Goal: Navigation & Orientation: Understand site structure

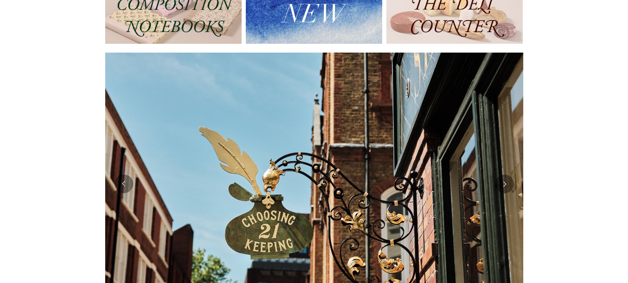
scroll to position [179, 0]
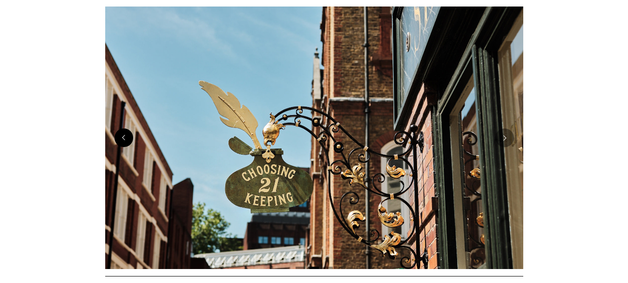
click at [131, 143] on button "Previous" at bounding box center [124, 138] width 19 height 19
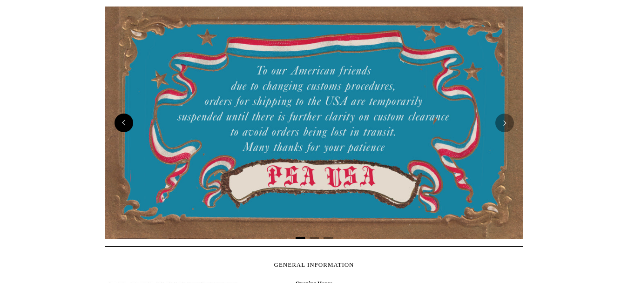
scroll to position [0, 0]
click at [498, 121] on button "Next" at bounding box center [505, 123] width 19 height 19
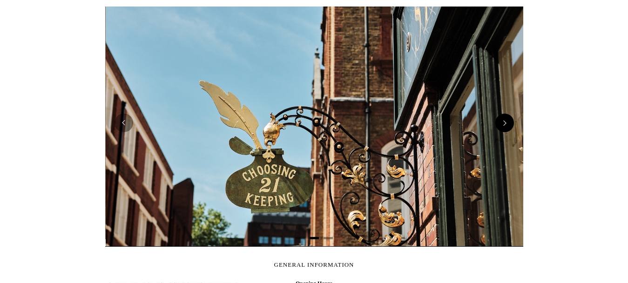
scroll to position [0, 418]
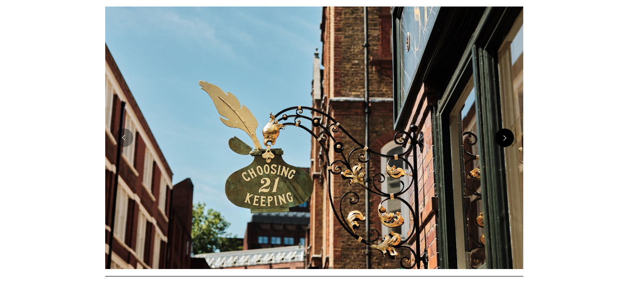
click at [501, 135] on button "Next" at bounding box center [505, 138] width 19 height 19
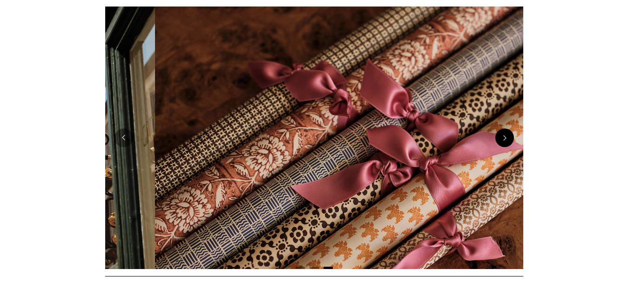
scroll to position [0, 837]
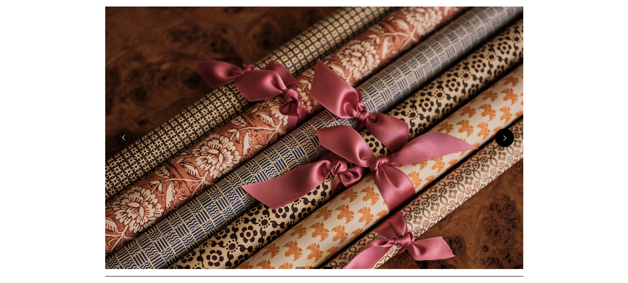
click at [505, 139] on button "Next" at bounding box center [505, 138] width 19 height 19
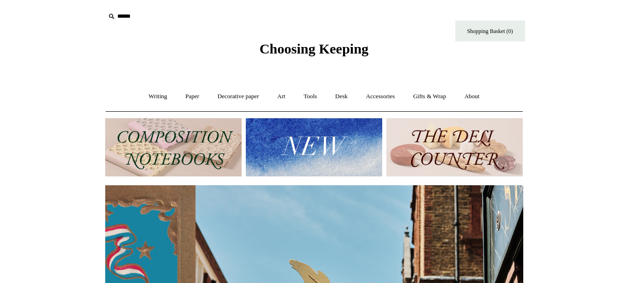
scroll to position [0, 418]
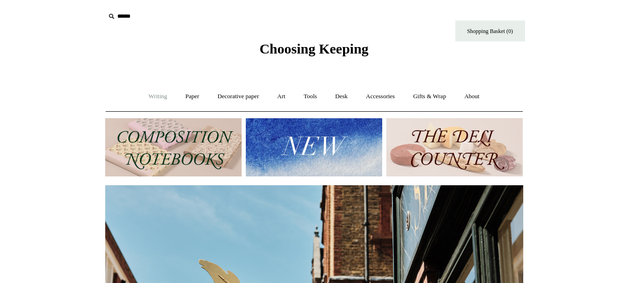
click at [145, 95] on link "Writing +" at bounding box center [157, 96] width 35 height 25
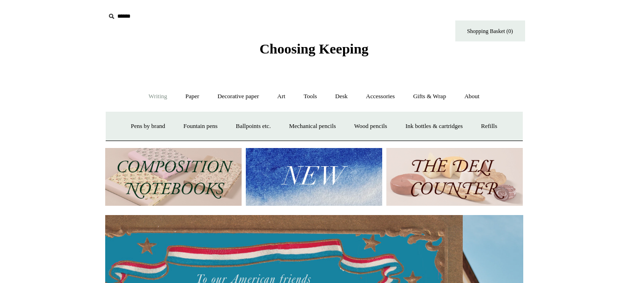
scroll to position [0, 0]
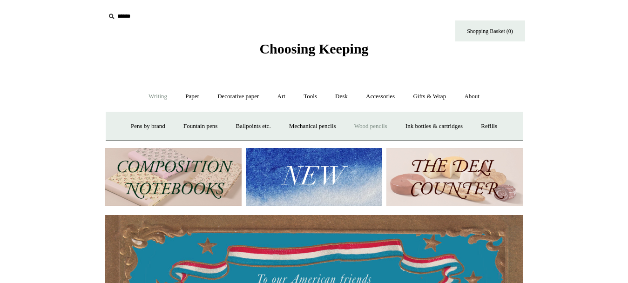
click at [396, 125] on link "Wood pencils +" at bounding box center [371, 126] width 50 height 25
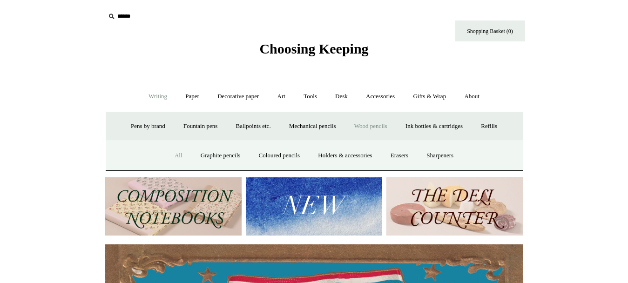
click at [166, 168] on link "All" at bounding box center [178, 155] width 25 height 25
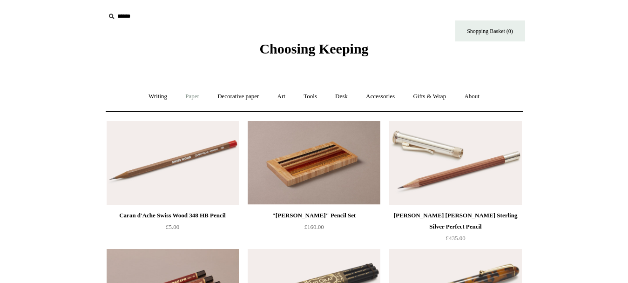
click at [184, 96] on link "Paper +" at bounding box center [192, 96] width 31 height 25
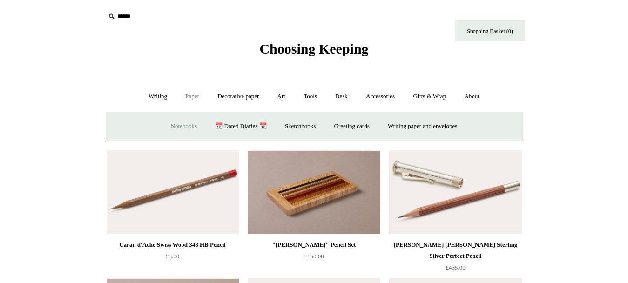
click at [177, 124] on link "Notebooks +" at bounding box center [184, 126] width 43 height 25
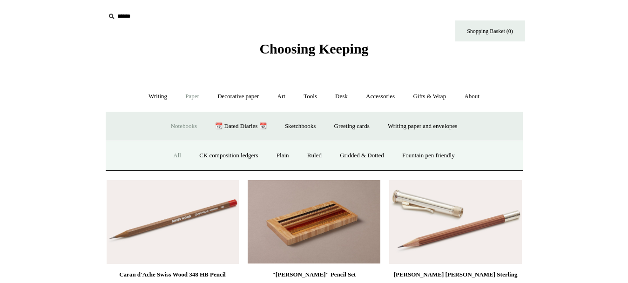
click at [168, 154] on link "All" at bounding box center [177, 155] width 25 height 25
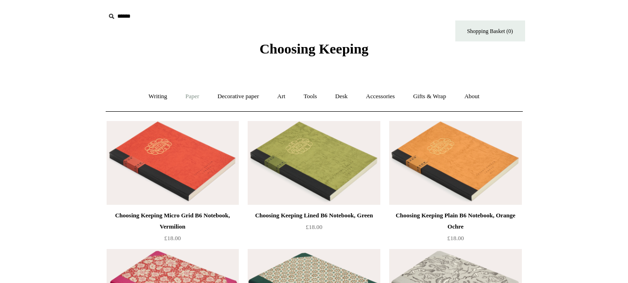
click at [185, 97] on link "Paper +" at bounding box center [192, 96] width 31 height 25
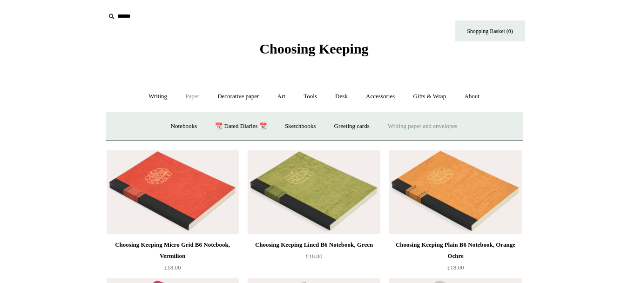
click at [420, 127] on link "Writing paper and envelopes +" at bounding box center [423, 126] width 86 height 25
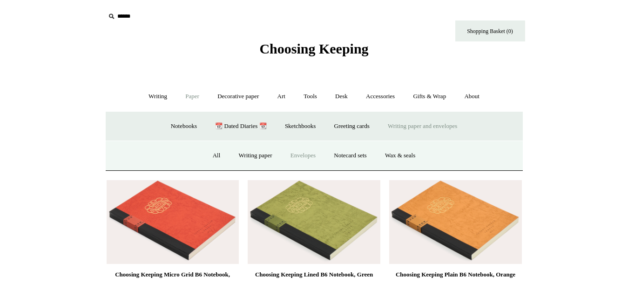
click at [298, 158] on link "Envelopes" at bounding box center [303, 155] width 42 height 25
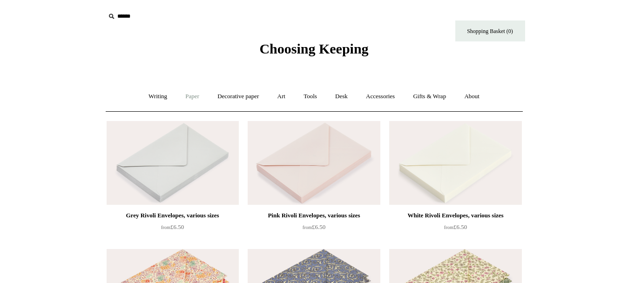
click at [186, 99] on link "Paper +" at bounding box center [192, 96] width 31 height 25
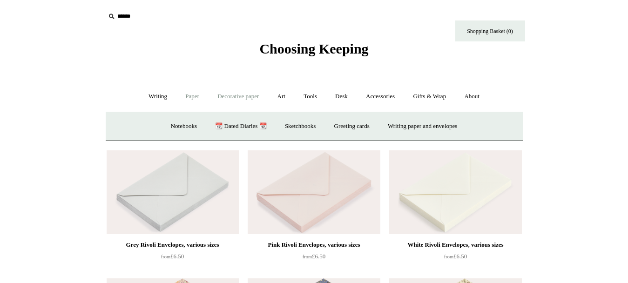
click at [216, 98] on link "Decorative paper +" at bounding box center [238, 96] width 58 height 25
click at [230, 130] on link "Wrapping & decoupage" at bounding box center [223, 126] width 75 height 25
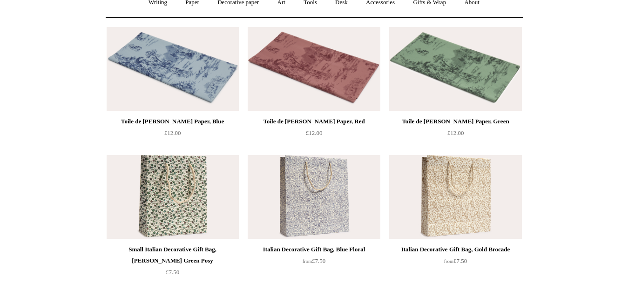
scroll to position [54, 0]
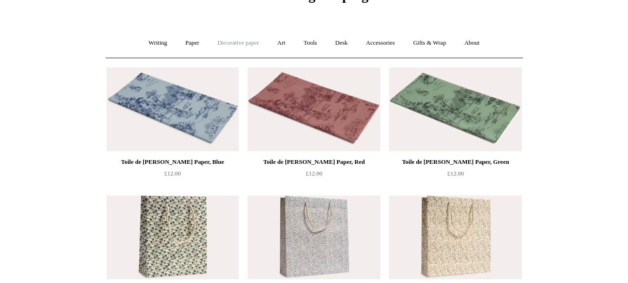
click at [232, 47] on link "Decorative paper +" at bounding box center [238, 43] width 58 height 25
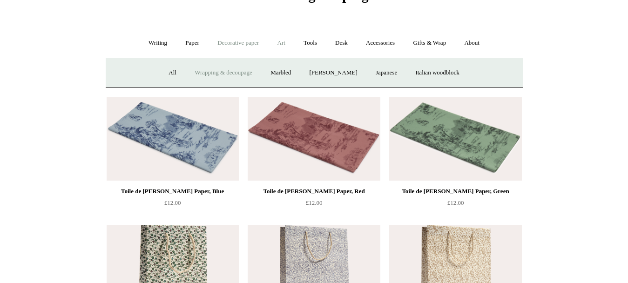
click at [283, 45] on link "Art +" at bounding box center [281, 43] width 25 height 25
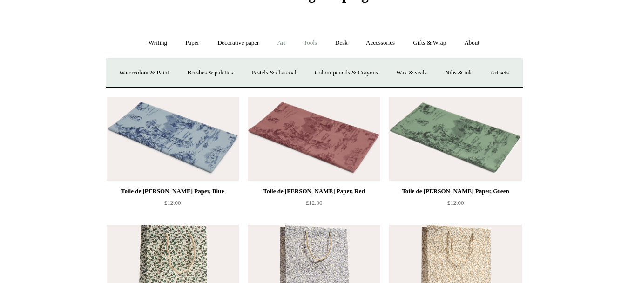
click at [312, 45] on link "Tools +" at bounding box center [310, 43] width 30 height 25
click at [141, 75] on link "Sharpeners" at bounding box center [152, 73] width 44 height 25
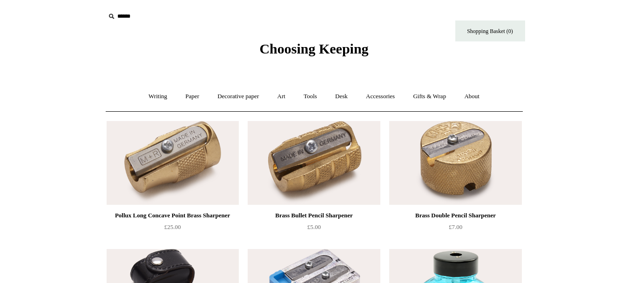
drag, startPoint x: 616, startPoint y: 70, endPoint x: 615, endPoint y: 99, distance: 28.9
click at [314, 95] on link "Tools +" at bounding box center [310, 96] width 30 height 25
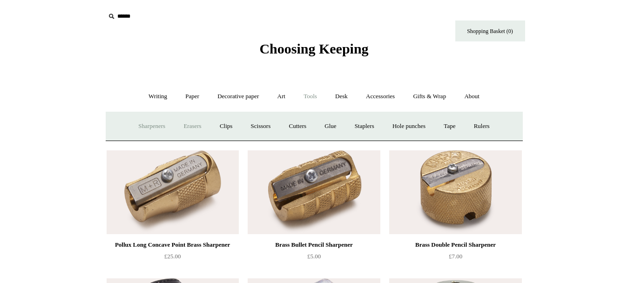
click at [184, 124] on link "Erasers" at bounding box center [192, 126] width 34 height 25
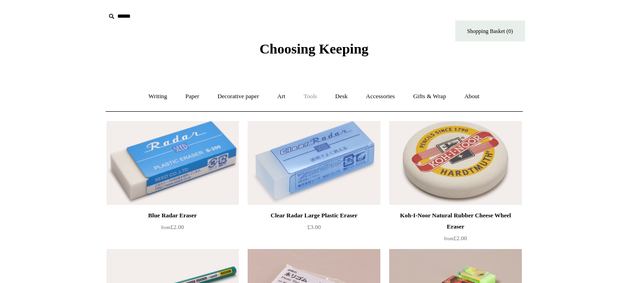
click at [319, 96] on link "Tools +" at bounding box center [310, 96] width 30 height 25
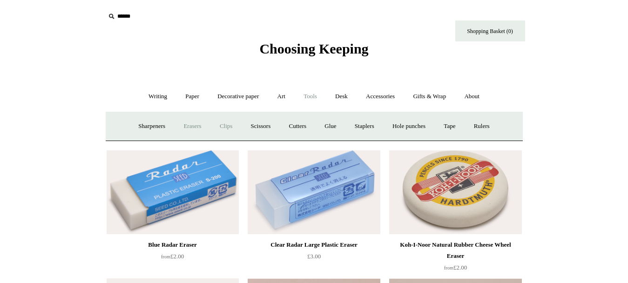
click at [221, 125] on link "Clips +" at bounding box center [225, 126] width 29 height 25
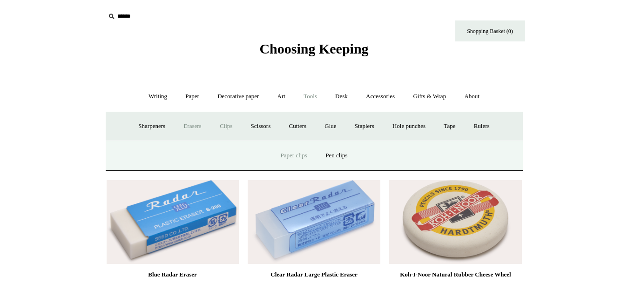
click at [297, 157] on link "Paper clips" at bounding box center [294, 155] width 43 height 25
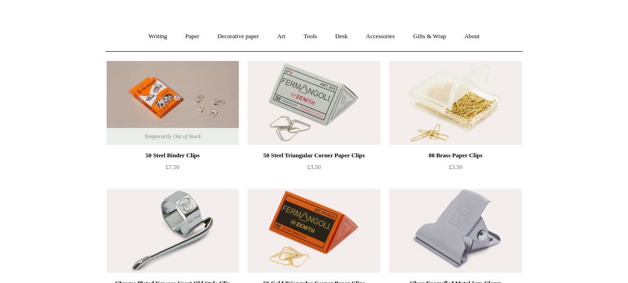
scroll to position [44, 0]
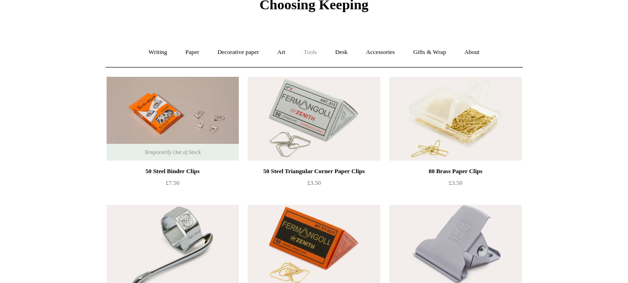
click at [314, 50] on link "Tools +" at bounding box center [310, 52] width 30 height 25
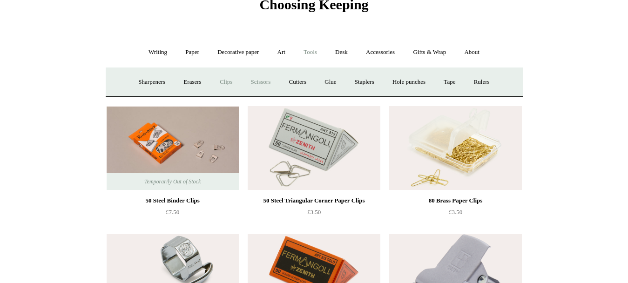
click at [259, 79] on link "Scissors" at bounding box center [261, 82] width 37 height 25
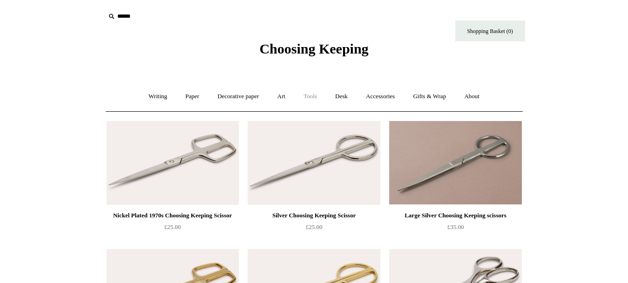
click at [312, 96] on link "Tools +" at bounding box center [310, 96] width 30 height 25
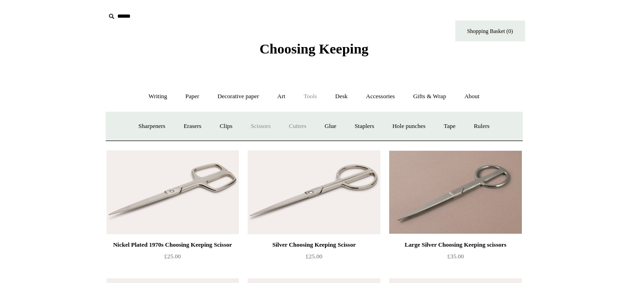
click at [299, 128] on link "Cutters" at bounding box center [297, 126] width 34 height 25
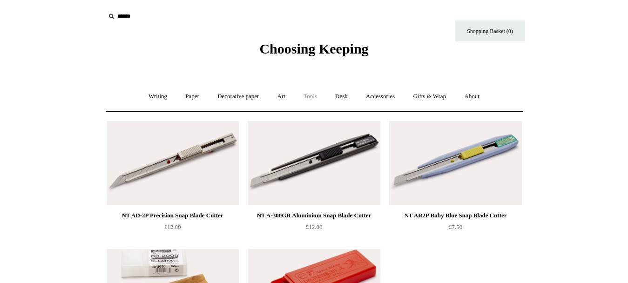
click at [321, 96] on link "Tools +" at bounding box center [310, 96] width 30 height 25
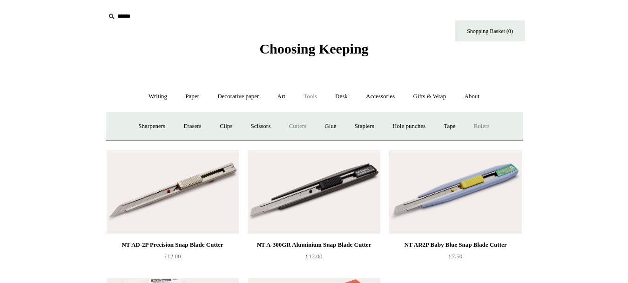
click at [498, 128] on link "Rulers" at bounding box center [482, 126] width 33 height 25
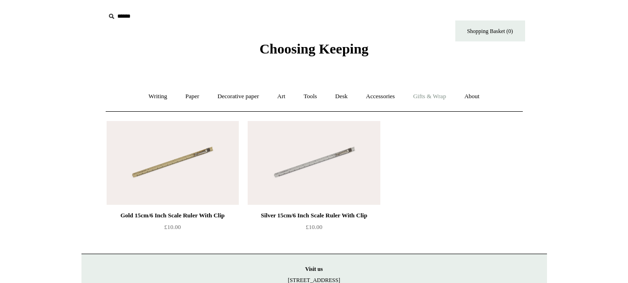
click at [447, 95] on link "Gifts & Wrap +" at bounding box center [430, 96] width 50 height 25
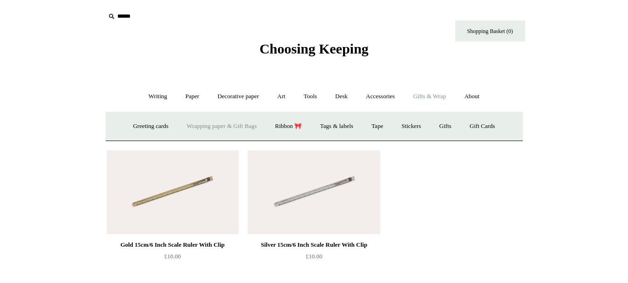
click at [217, 128] on link "Wrapping paper & Gift Bags" at bounding box center [221, 126] width 87 height 25
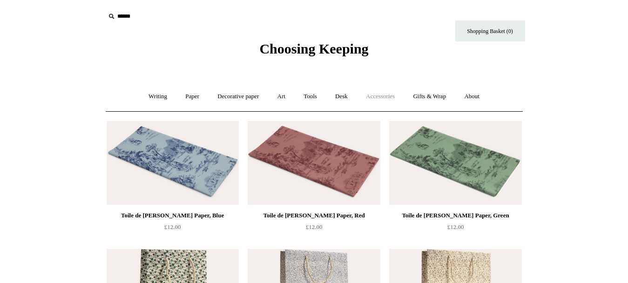
click at [391, 94] on link "Accessories +" at bounding box center [381, 96] width 46 height 25
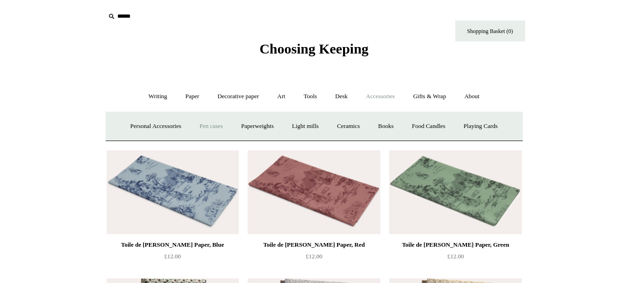
click at [230, 128] on link "Pen cases" at bounding box center [211, 126] width 40 height 25
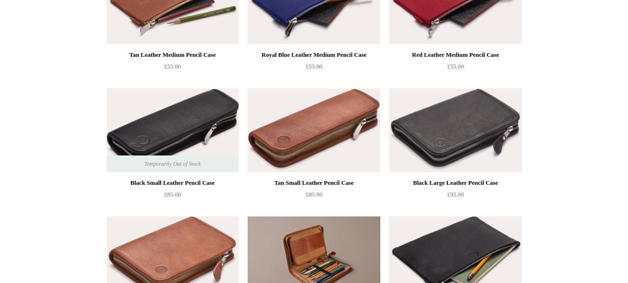
scroll to position [678, 0]
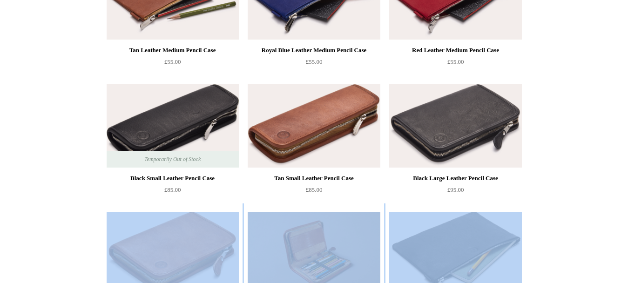
drag, startPoint x: 627, startPoint y: 168, endPoint x: 630, endPoint y: 224, distance: 56.4
click at [628, 224] on html "Menu Choosing Keeping * Shipping Information Shopping Basket (0) * ⤺ + +" at bounding box center [314, 34] width 628 height 1425
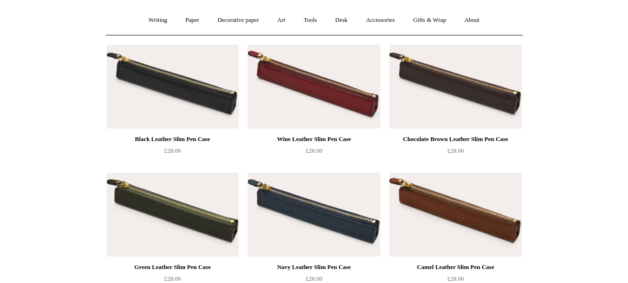
scroll to position [59, 0]
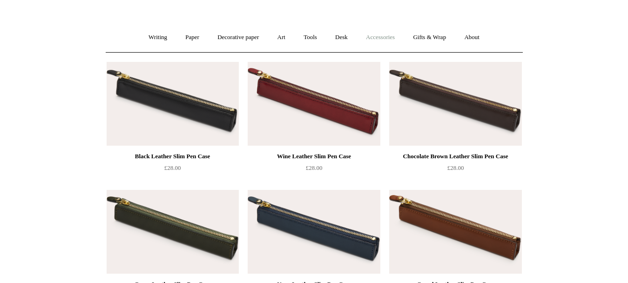
click at [384, 37] on link "Accessories +" at bounding box center [381, 37] width 46 height 25
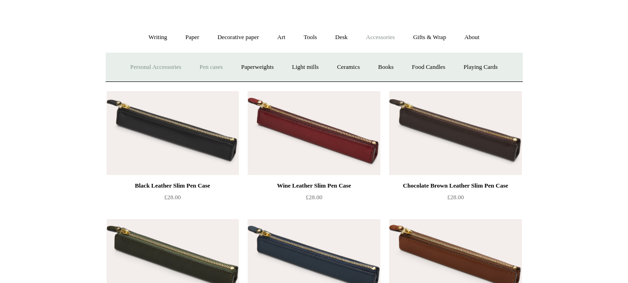
click at [177, 68] on link "Personal Accessories +" at bounding box center [156, 67] width 68 height 25
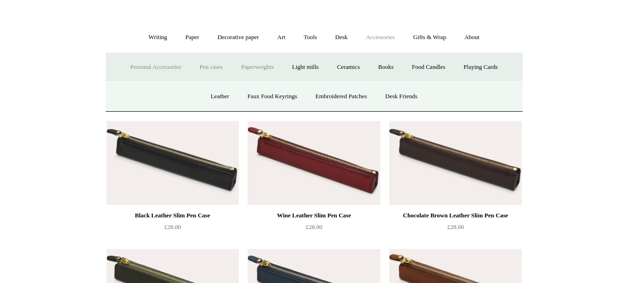
click at [282, 73] on link "Paperweights +" at bounding box center [257, 67] width 49 height 25
click at [255, 109] on link "Botanical" at bounding box center [257, 96] width 40 height 25
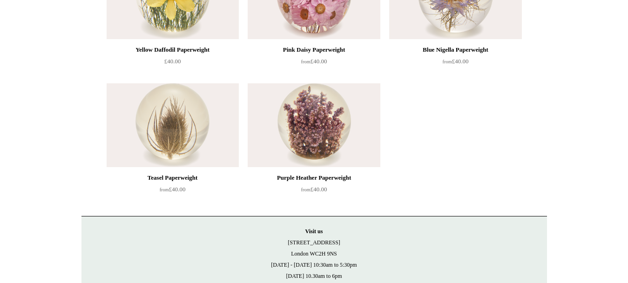
scroll to position [418, 0]
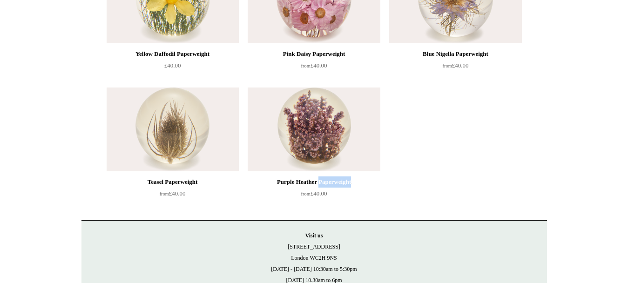
drag, startPoint x: 319, startPoint y: 183, endPoint x: 366, endPoint y: 185, distance: 46.6
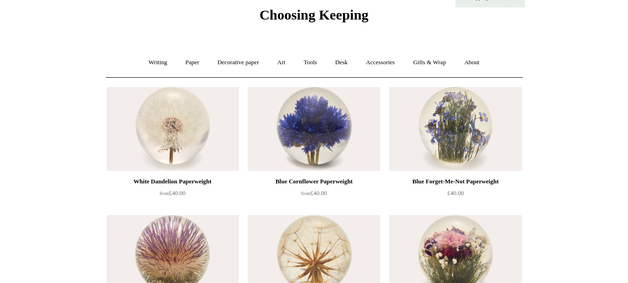
scroll to position [0, 0]
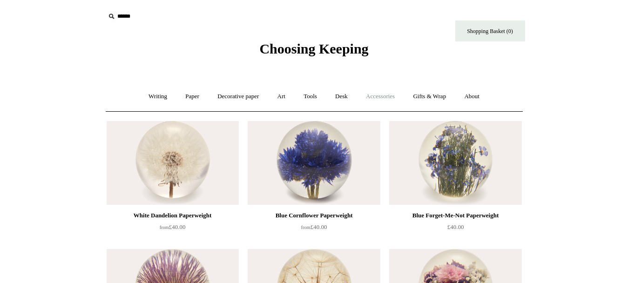
click at [374, 97] on link "Accessories +" at bounding box center [381, 96] width 46 height 25
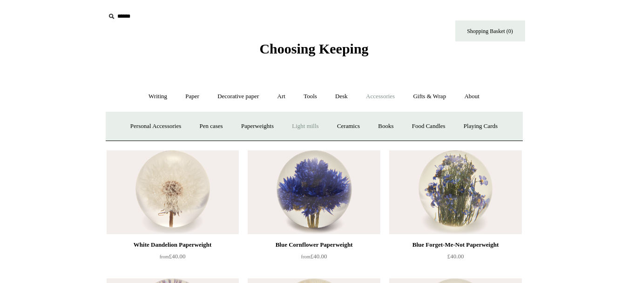
click at [327, 128] on link "Light mills" at bounding box center [305, 126] width 43 height 25
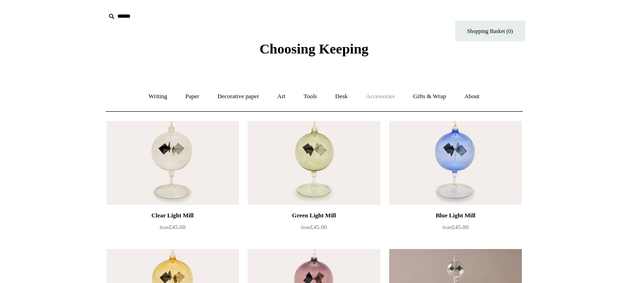
click at [382, 91] on link "Accessories +" at bounding box center [381, 96] width 46 height 25
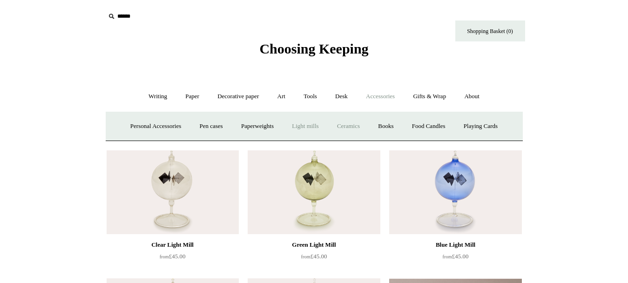
click at [368, 124] on link "Ceramics +" at bounding box center [349, 126] width 40 height 25
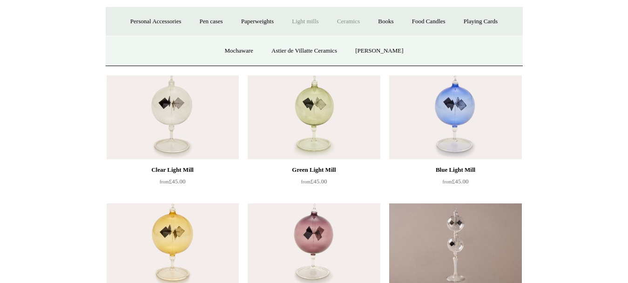
scroll to position [101, 0]
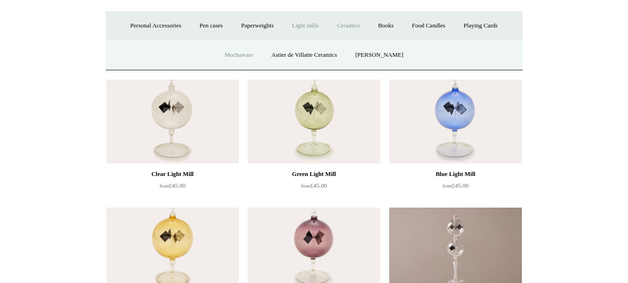
click at [230, 68] on link "Mochaware" at bounding box center [238, 55] width 45 height 25
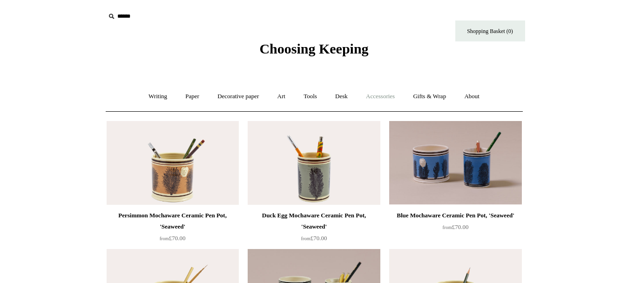
click at [388, 91] on link "Accessories +" at bounding box center [381, 96] width 46 height 25
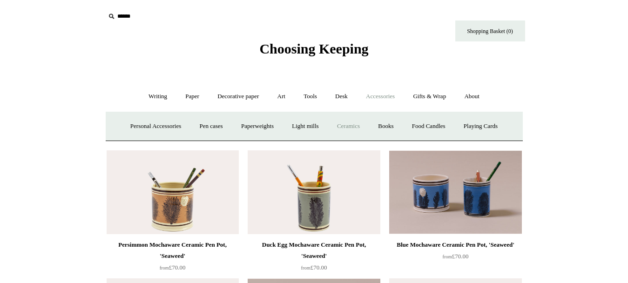
click at [368, 122] on link "Ceramics +" at bounding box center [349, 126] width 40 height 25
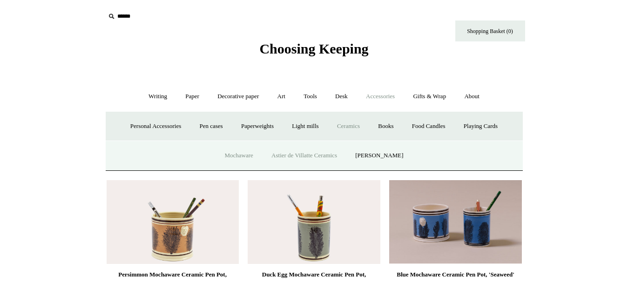
click at [331, 168] on link "Astier de Villatte Ceramics" at bounding box center [304, 155] width 82 height 25
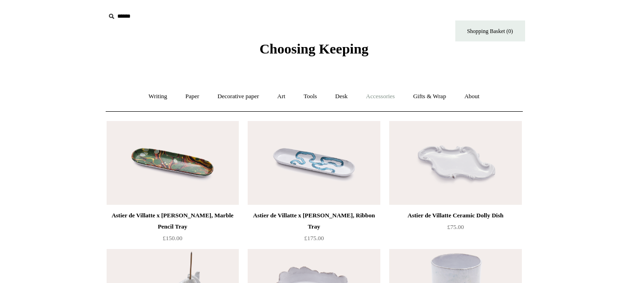
click at [394, 95] on link "Accessories +" at bounding box center [381, 96] width 46 height 25
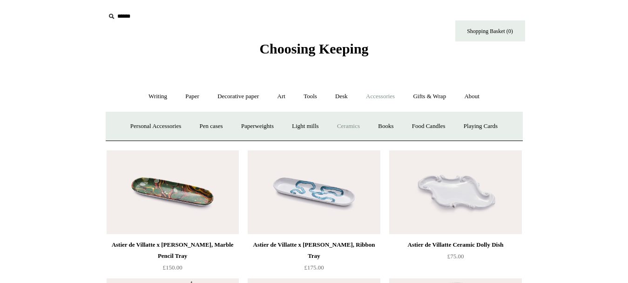
click at [368, 126] on link "Ceramics +" at bounding box center [349, 126] width 40 height 25
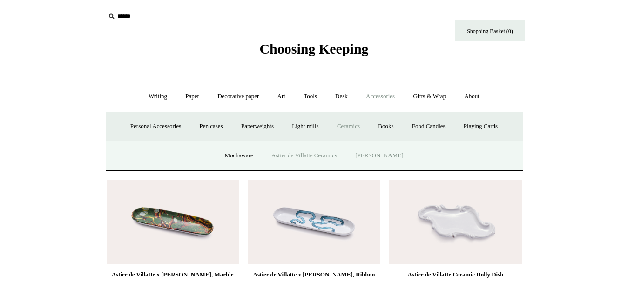
click at [380, 168] on link "[PERSON_NAME]" at bounding box center [379, 155] width 65 height 25
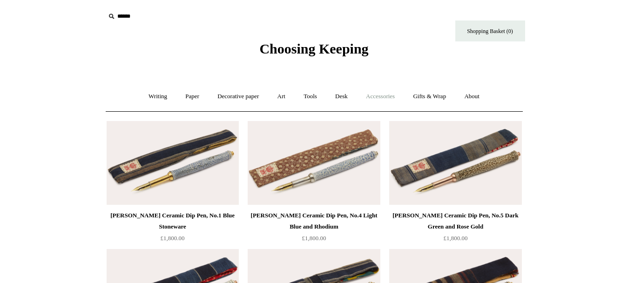
click at [389, 92] on link "Accessories +" at bounding box center [381, 96] width 46 height 25
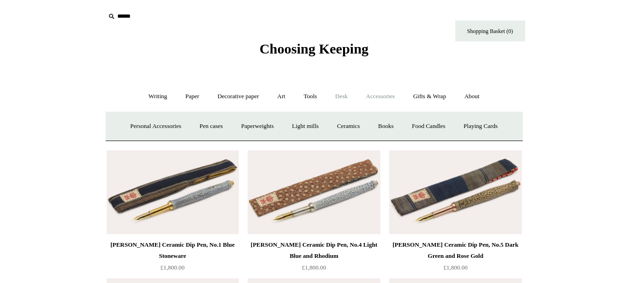
click at [344, 98] on link "Desk +" at bounding box center [341, 96] width 29 height 25
click at [253, 128] on link "Boxes & archiving" at bounding box center [255, 126] width 62 height 25
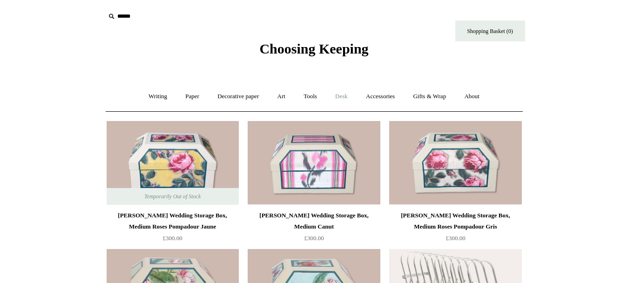
click at [348, 95] on link "Desk +" at bounding box center [341, 96] width 29 height 25
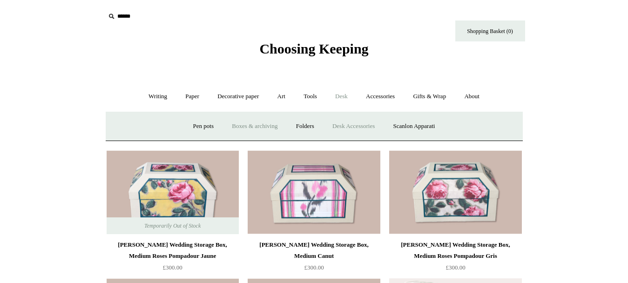
click at [350, 125] on link "Desk Accessories" at bounding box center [353, 126] width 59 height 25
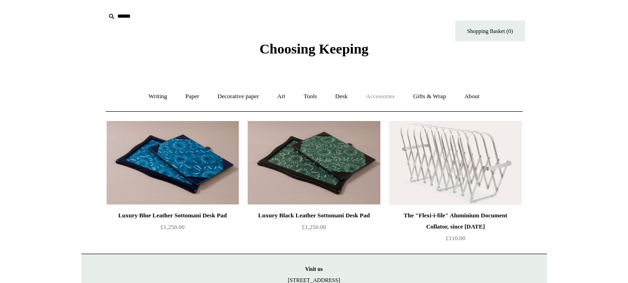
click at [378, 99] on link "Accessories +" at bounding box center [381, 96] width 46 height 25
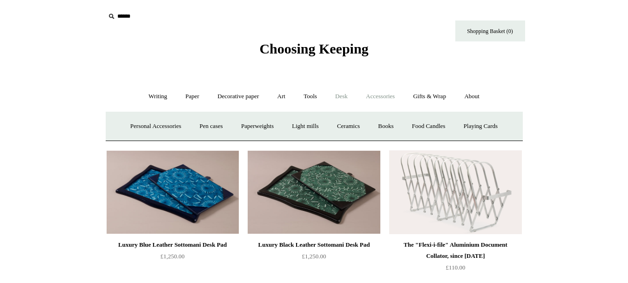
click at [348, 98] on link "Desk +" at bounding box center [341, 96] width 29 height 25
click at [425, 121] on link "Scanlon Apparati" at bounding box center [414, 126] width 59 height 25
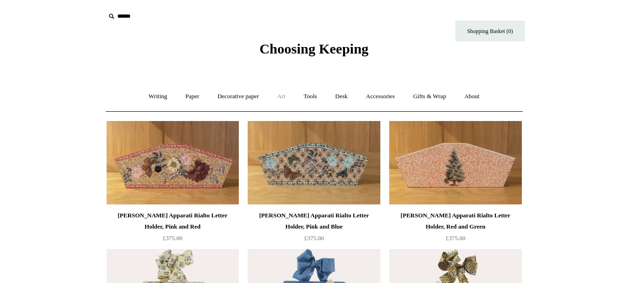
click at [282, 96] on link "Art +" at bounding box center [281, 96] width 25 height 25
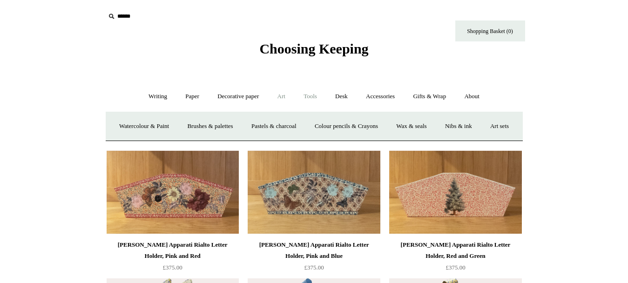
click at [309, 97] on link "Tools +" at bounding box center [310, 96] width 30 height 25
